Goal: Task Accomplishment & Management: Manage account settings

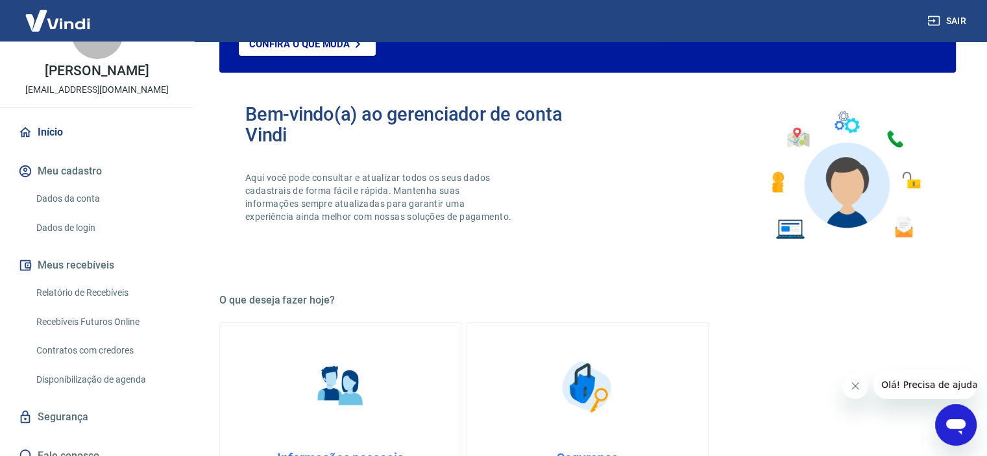
scroll to position [58, 0]
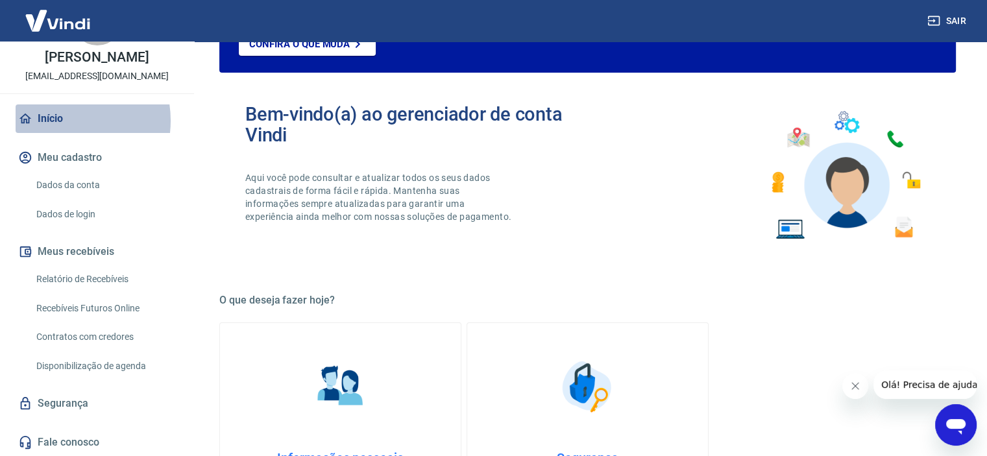
click at [58, 120] on link "Início" at bounding box center [97, 118] width 163 height 29
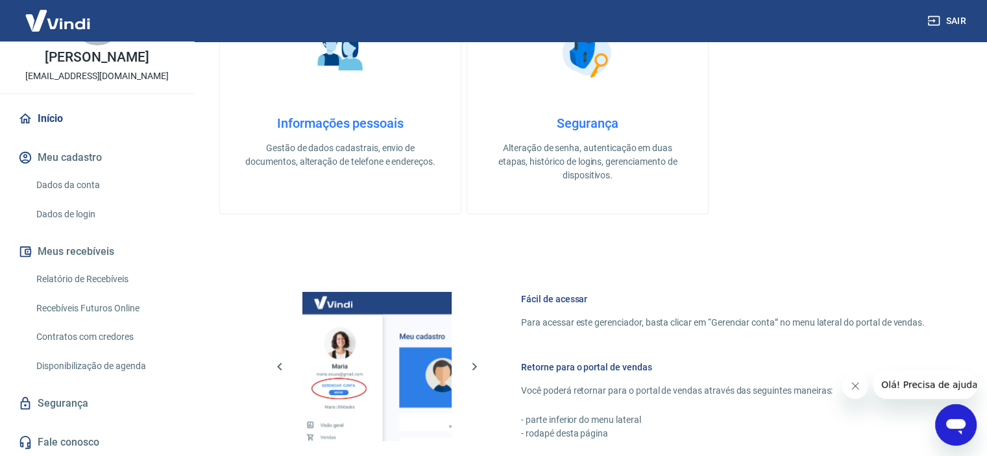
scroll to position [703, 0]
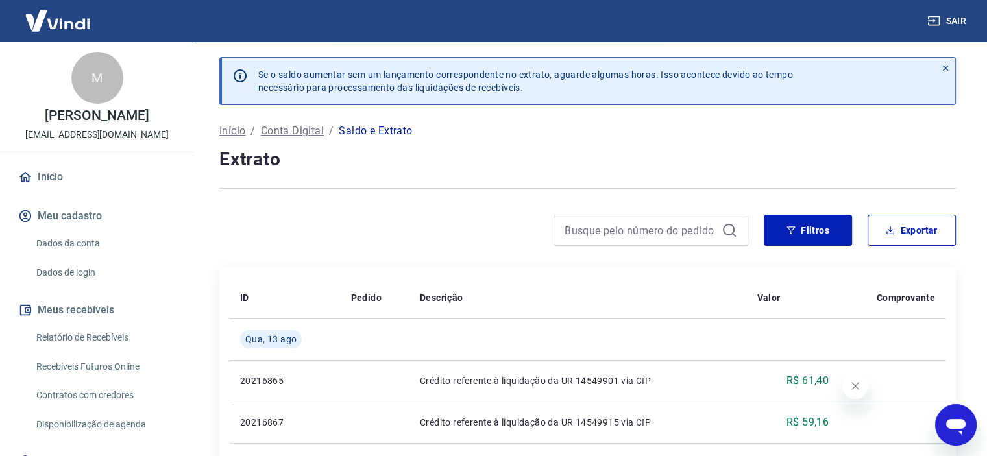
click at [53, 25] on img at bounding box center [58, 21] width 84 height 40
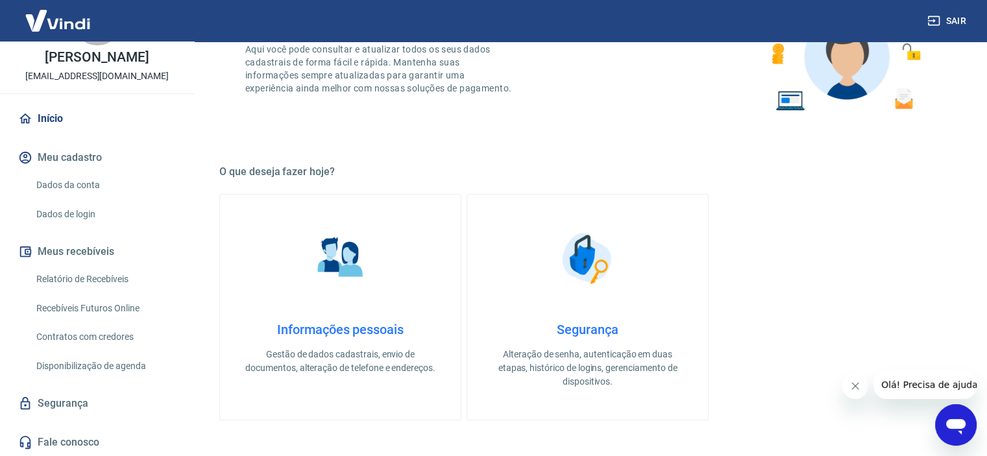
scroll to position [260, 0]
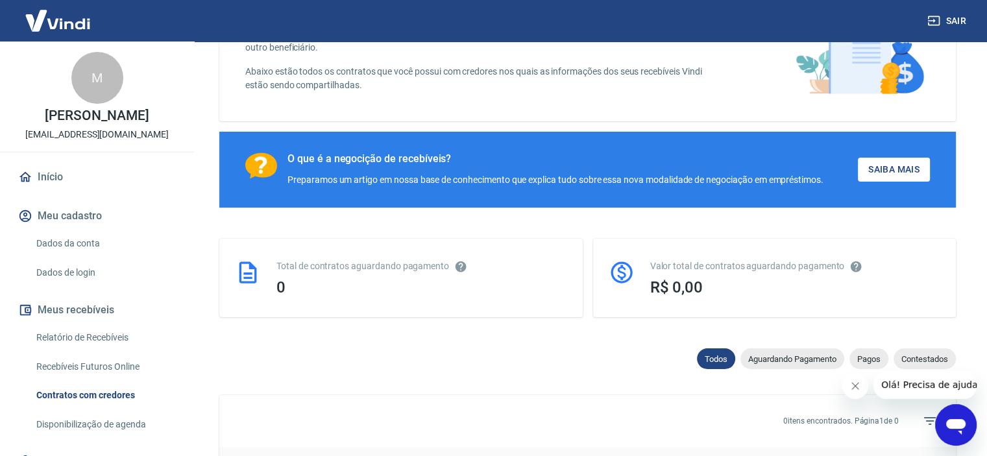
scroll to position [65, 0]
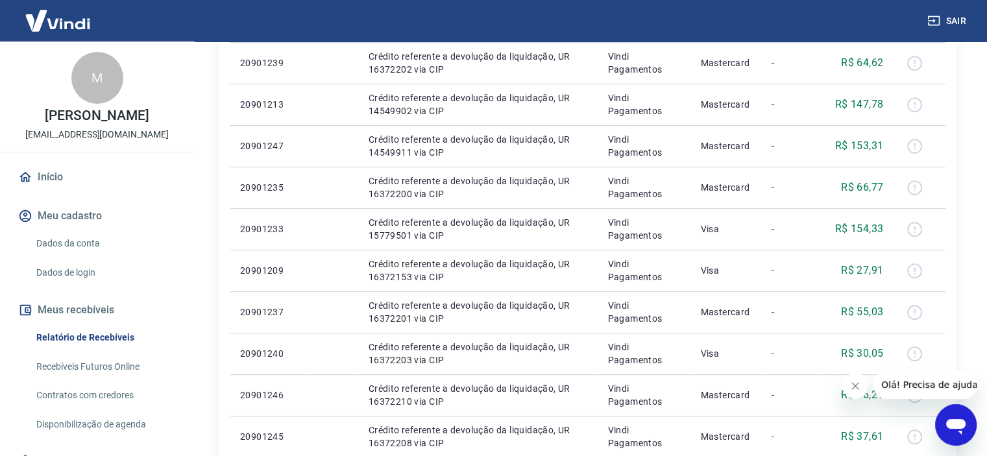
click at [73, 25] on img at bounding box center [58, 21] width 84 height 40
